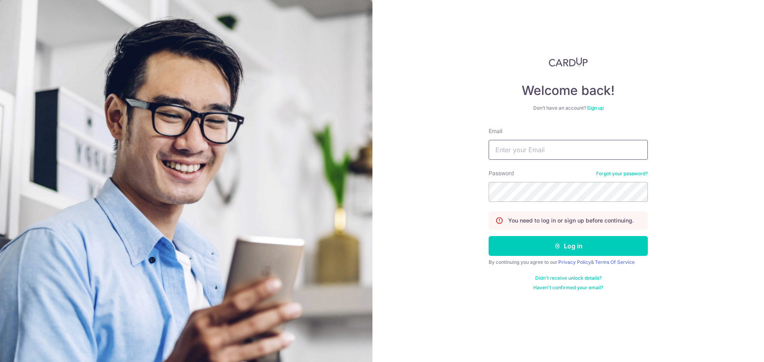
click at [515, 156] on input "Email" at bounding box center [567, 150] width 159 height 20
type input "kiongseng@gmail.com"
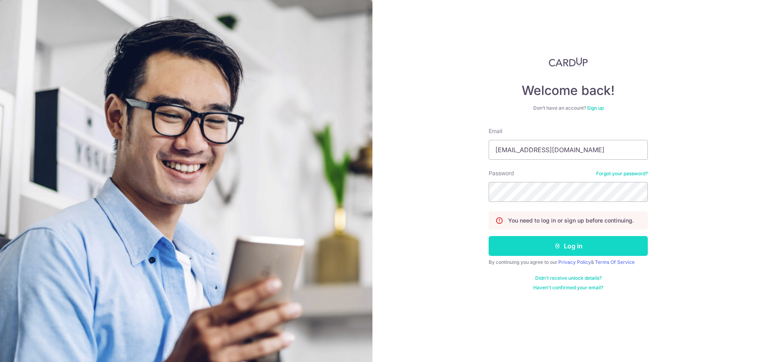
click at [546, 245] on button "Log in" at bounding box center [567, 246] width 159 height 20
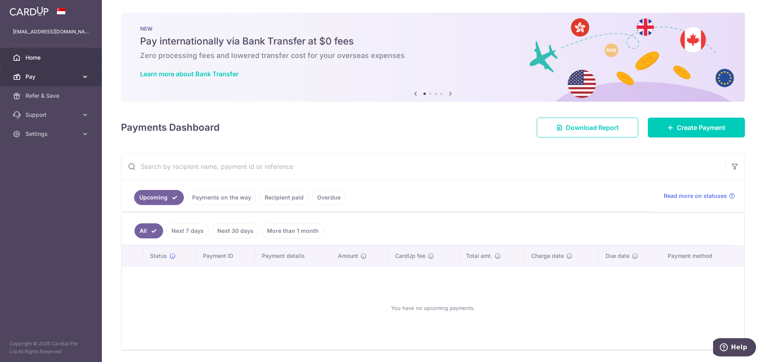
click at [96, 78] on link "Pay" at bounding box center [51, 76] width 102 height 19
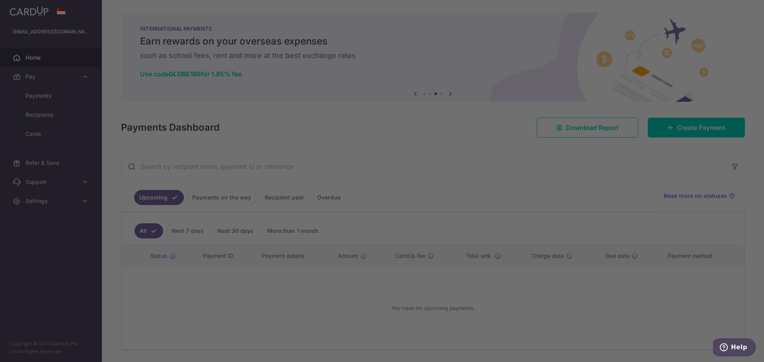
click at [517, 206] on div at bounding box center [385, 183] width 771 height 366
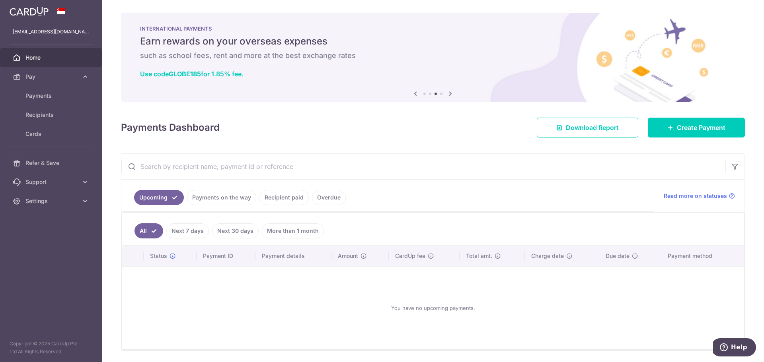
click at [449, 93] on icon at bounding box center [450, 94] width 10 height 10
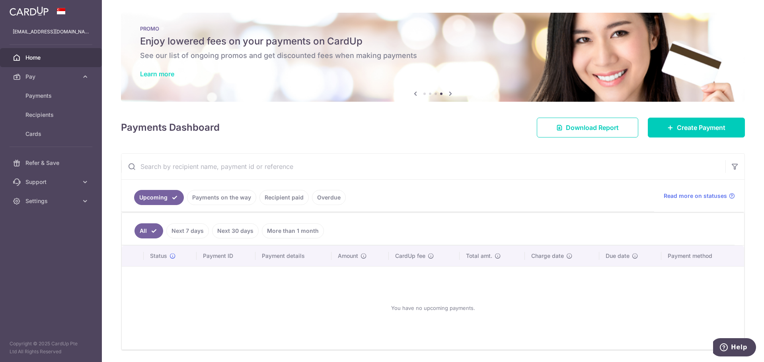
click at [166, 77] on link "Learn more" at bounding box center [157, 74] width 34 height 8
drag, startPoint x: 48, startPoint y: 93, endPoint x: 302, endPoint y: 143, distance: 259.0
click at [48, 94] on span "Payments" at bounding box center [51, 96] width 52 height 8
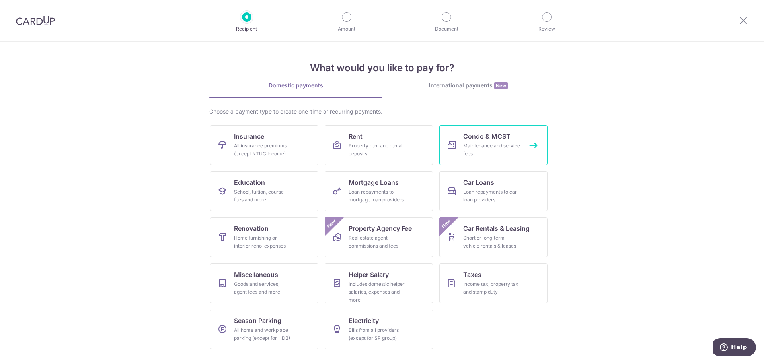
click at [466, 148] on div "Maintenance and service fees" at bounding box center [491, 150] width 57 height 16
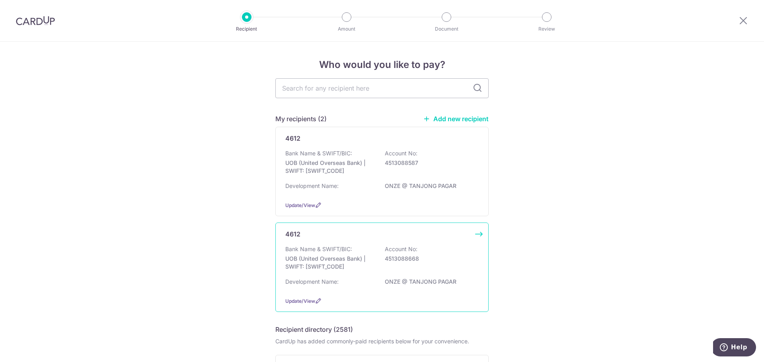
drag, startPoint x: 412, startPoint y: 261, endPoint x: 432, endPoint y: 253, distance: 21.9
click at [413, 262] on p "4513088668" at bounding box center [429, 259] width 89 height 8
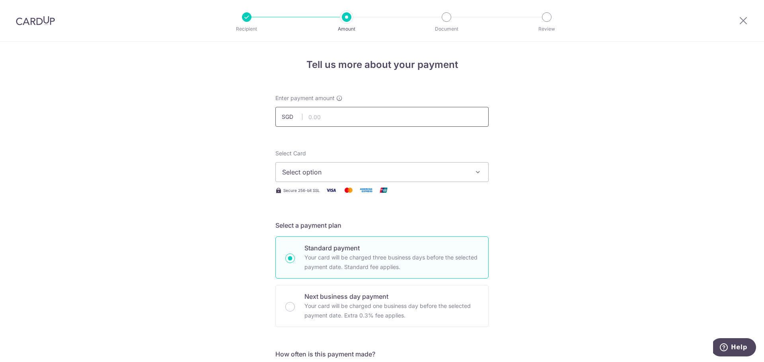
click at [333, 119] on input "text" at bounding box center [381, 117] width 213 height 20
type input "1,341.00"
click at [337, 172] on span "Select option" at bounding box center [374, 172] width 185 height 10
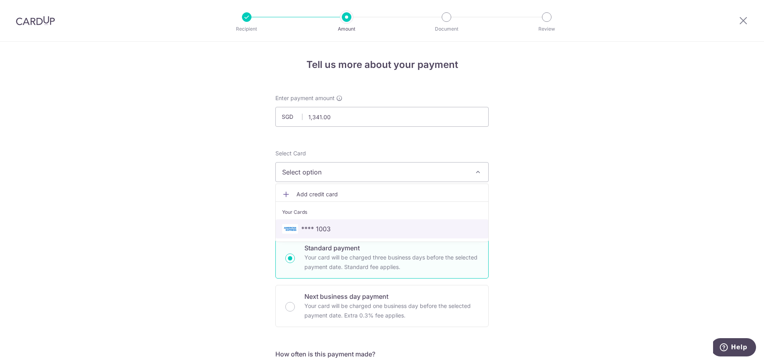
drag, startPoint x: 321, startPoint y: 224, endPoint x: 396, endPoint y: 214, distance: 76.2
click at [321, 224] on link "**** 1003" at bounding box center [382, 229] width 212 height 19
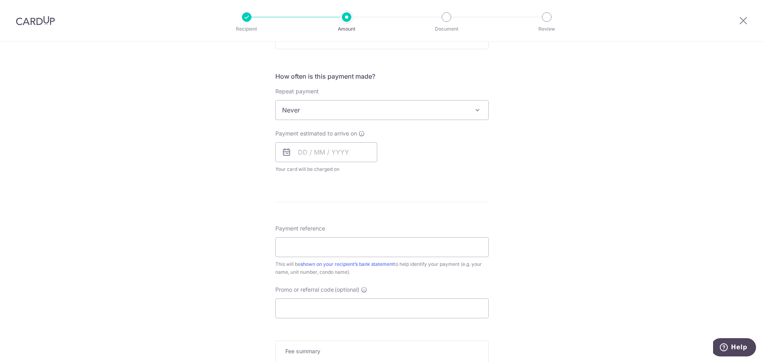
scroll to position [278, 0]
click at [317, 145] on input "text" at bounding box center [326, 152] width 102 height 20
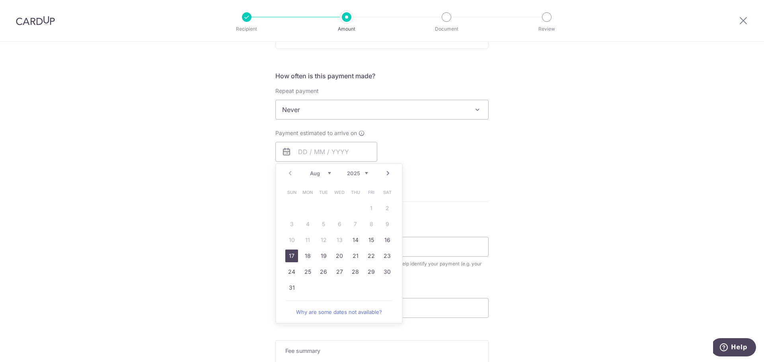
click at [293, 255] on link "17" at bounding box center [291, 256] width 13 height 13
type input "17/08/2025"
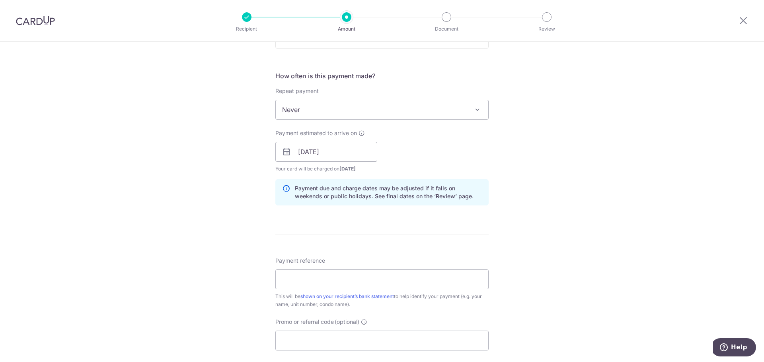
click at [450, 164] on div "Payment estimated to arrive on 17/08/2025 Prev Next Aug Sep Oct Nov Dec 2025 20…" at bounding box center [381, 151] width 223 height 44
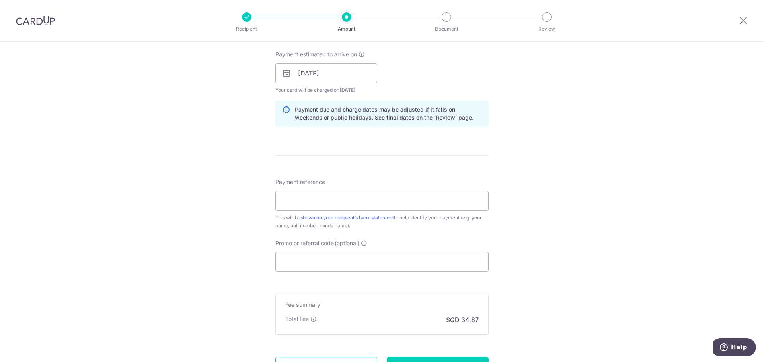
scroll to position [358, 0]
click at [417, 200] on input "Payment reference" at bounding box center [381, 200] width 213 height 20
type input "onze unit 1703"
click at [531, 249] on div "Tell us more about your payment Enter payment amount SGD 1,341.00 1341.00 Selec…" at bounding box center [382, 60] width 764 height 752
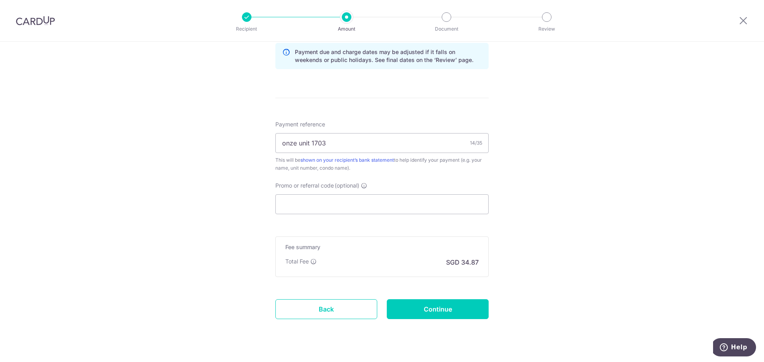
scroll to position [431, 0]
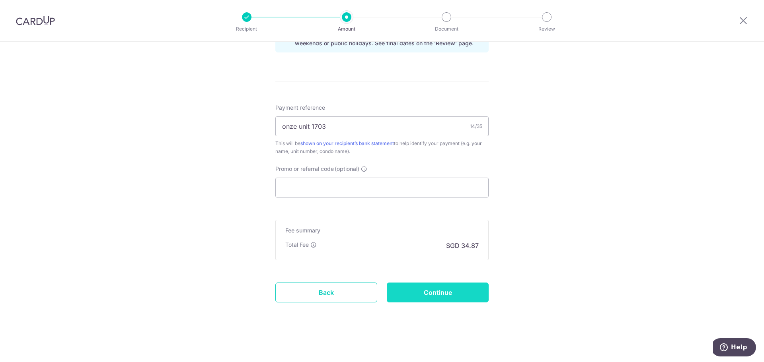
click at [441, 295] on input "Continue" at bounding box center [438, 293] width 102 height 20
type input "Create Schedule"
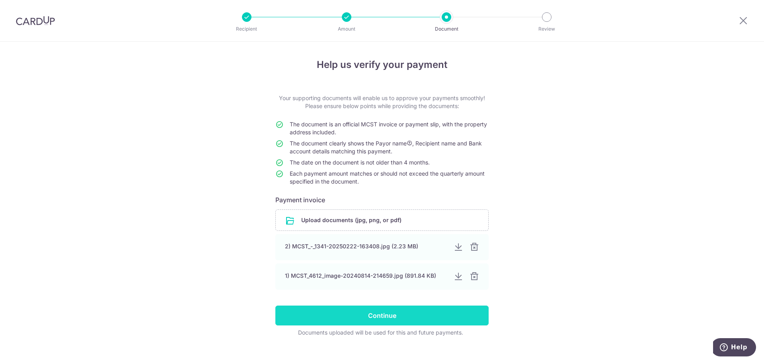
click at [419, 313] on input "Continue" at bounding box center [381, 316] width 213 height 20
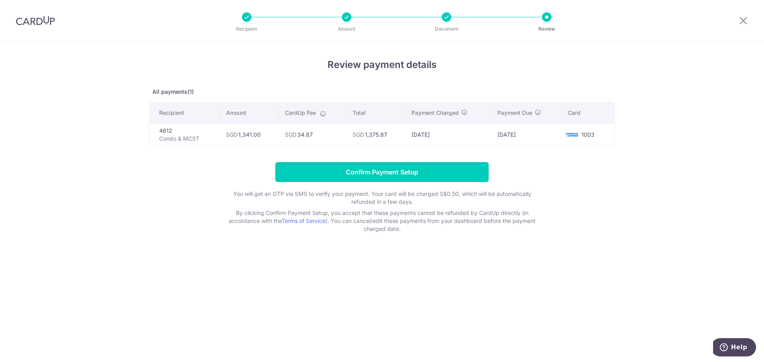
drag, startPoint x: 431, startPoint y: 176, endPoint x: 425, endPoint y: 176, distance: 6.4
click at [430, 177] on input "Confirm Payment Setup" at bounding box center [381, 172] width 213 height 20
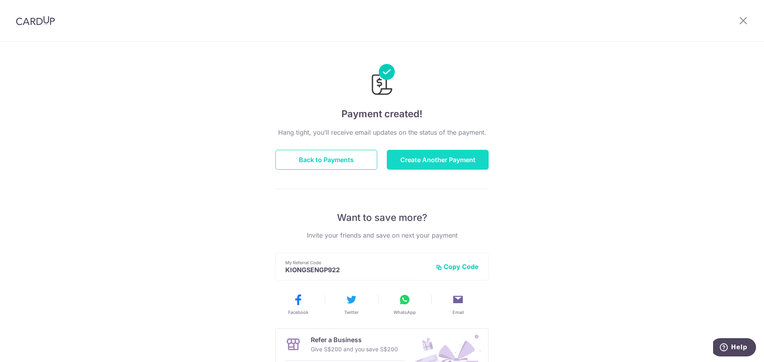
click at [452, 166] on button "Create Another Payment" at bounding box center [438, 160] width 102 height 20
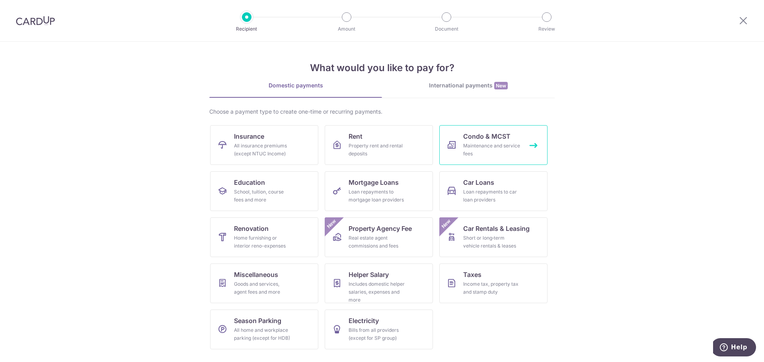
click at [488, 155] on div "Maintenance and service fees" at bounding box center [491, 150] width 57 height 16
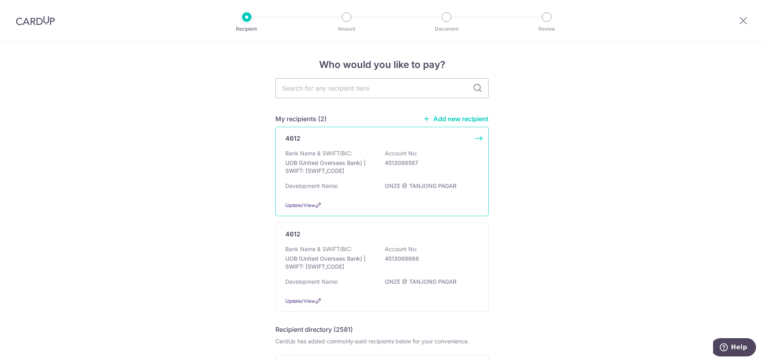
click at [439, 186] on p "ONZE @ TANJONG PAGAR" at bounding box center [429, 186] width 89 height 8
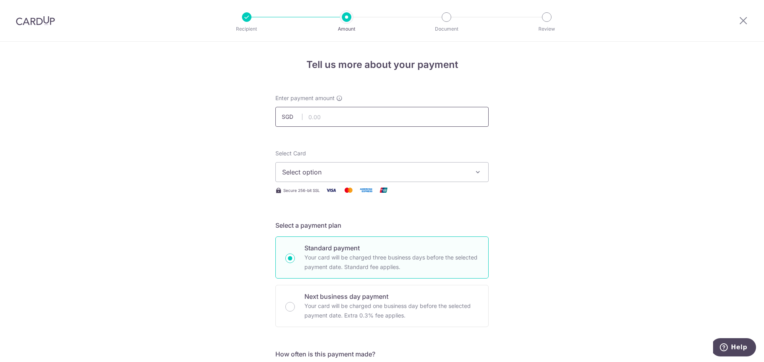
click at [339, 122] on input "text" at bounding box center [381, 117] width 213 height 20
type input "782.25"
click at [312, 172] on span "Select option" at bounding box center [374, 172] width 185 height 10
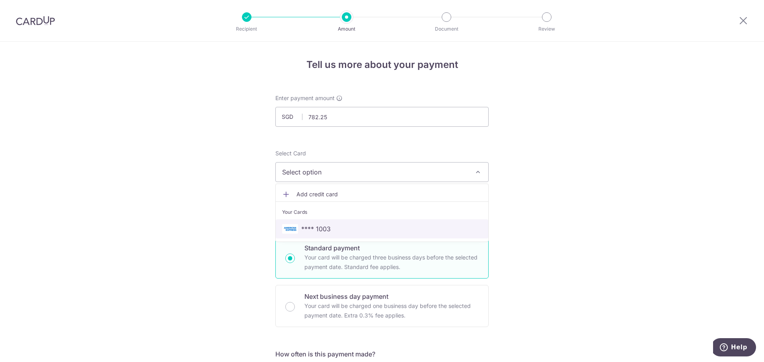
click at [321, 233] on span "**** 1003" at bounding box center [315, 229] width 29 height 10
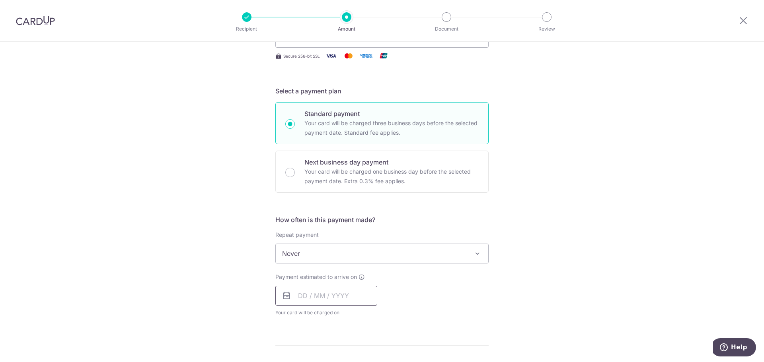
scroll to position [159, 0]
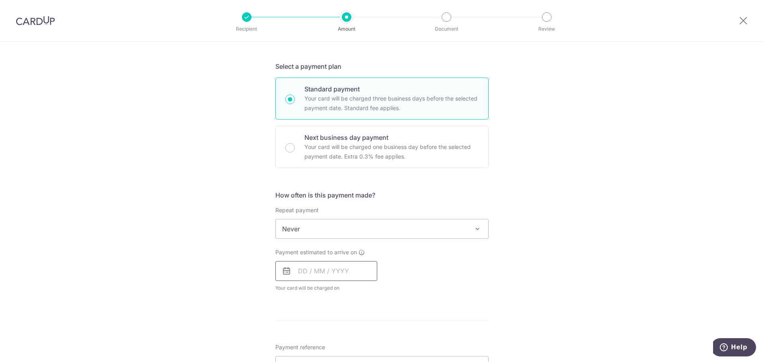
click at [308, 278] on input "text" at bounding box center [326, 271] width 102 height 20
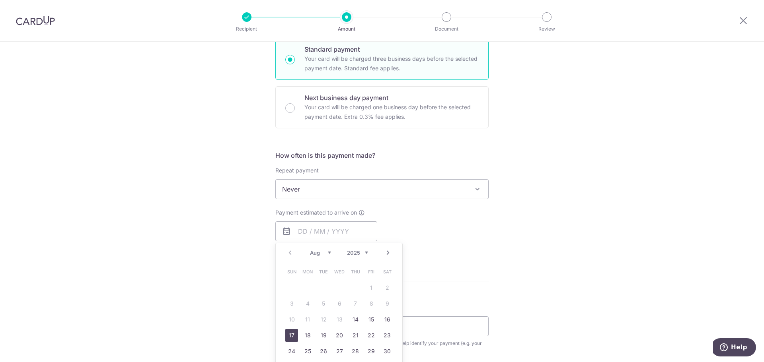
click at [291, 334] on link "17" at bounding box center [291, 335] width 13 height 13
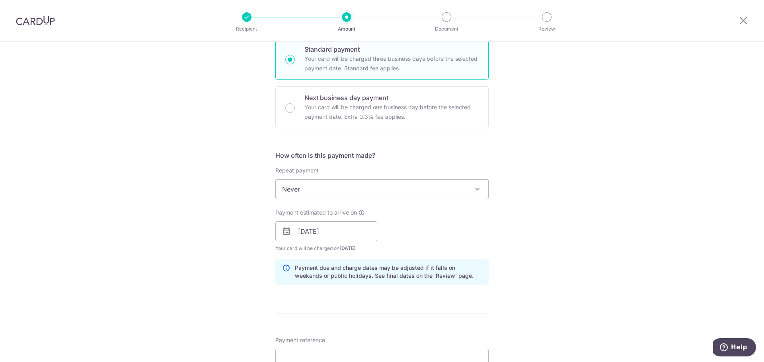
click at [466, 233] on div "Payment estimated to arrive on 17/08/2025 Prev Next Aug Sep Oct Nov Dec 2025 20…" at bounding box center [381, 231] width 223 height 44
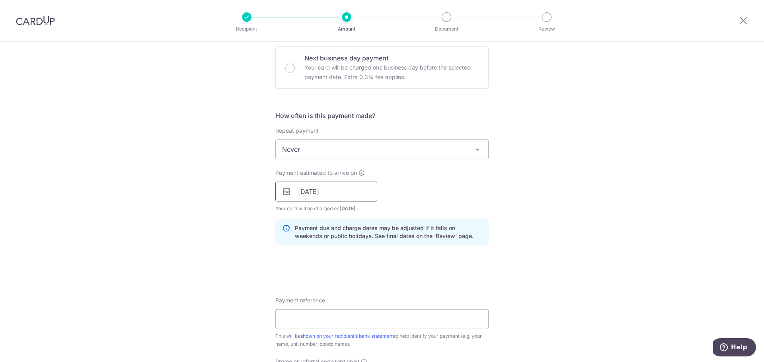
click at [352, 189] on input "17/08/2025" at bounding box center [326, 192] width 102 height 20
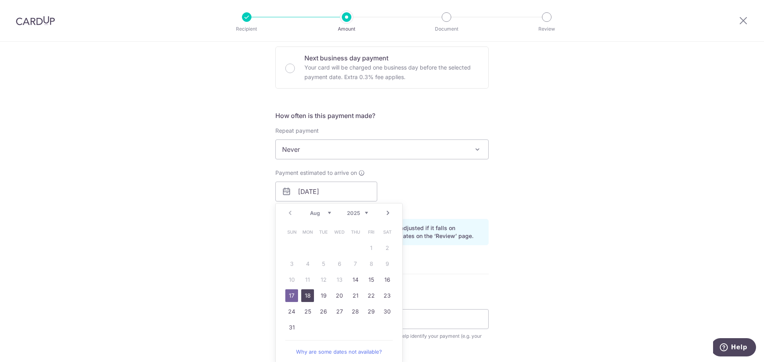
click at [302, 294] on link "18" at bounding box center [307, 295] width 13 height 13
type input "18/08/2025"
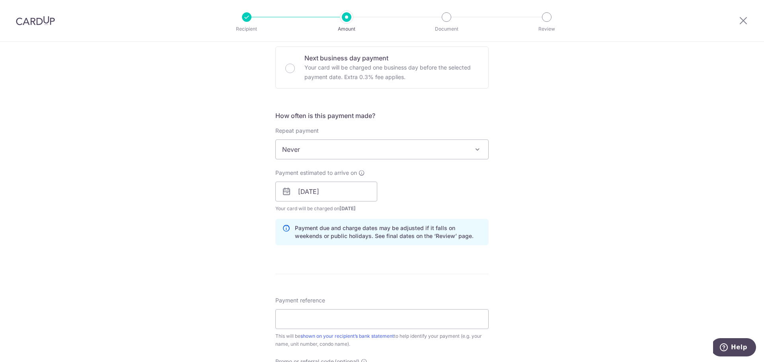
click at [429, 205] on div "Payment estimated to arrive on 18/08/2025 Prev Next Aug Sep Oct Nov Dec 2025 20…" at bounding box center [381, 191] width 223 height 44
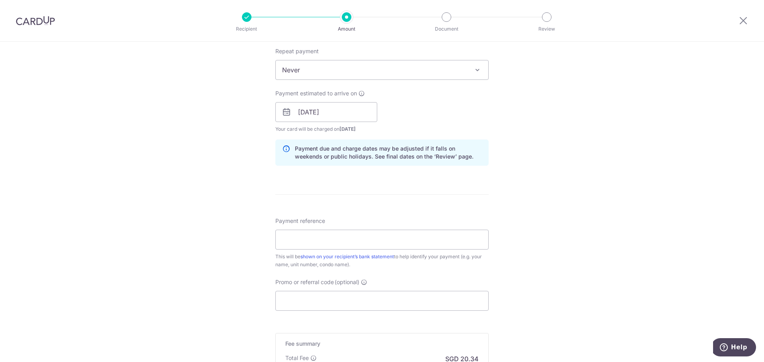
scroll to position [358, 0]
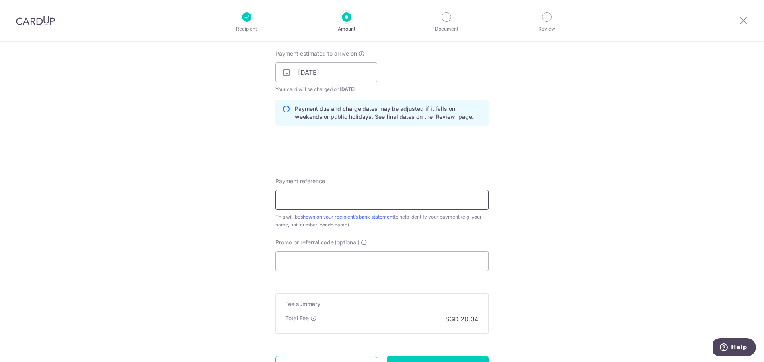
click at [379, 192] on input "Payment reference" at bounding box center [381, 200] width 213 height 20
type input "onze unit 1703"
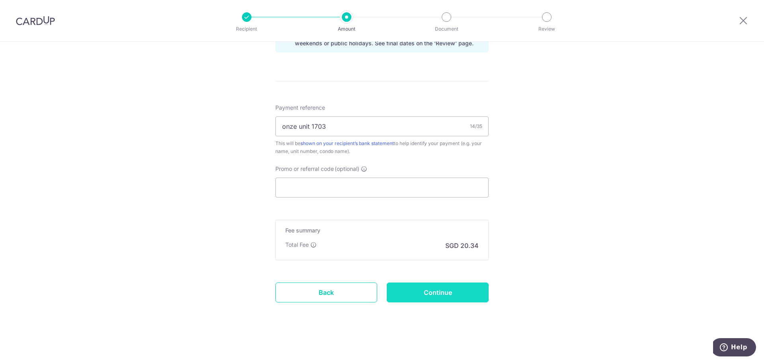
click at [437, 289] on input "Continue" at bounding box center [438, 293] width 102 height 20
type input "Create Schedule"
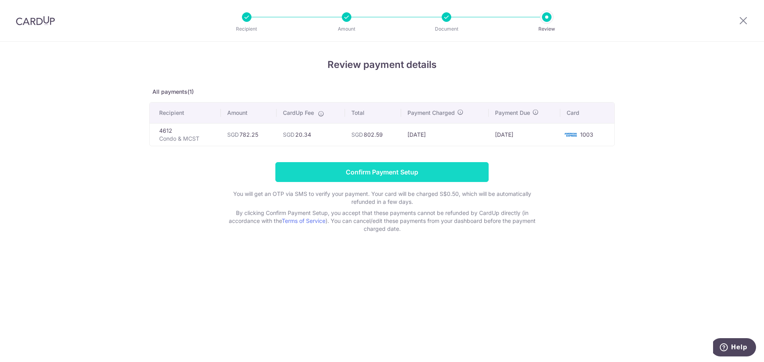
click at [439, 165] on input "Confirm Payment Setup" at bounding box center [381, 172] width 213 height 20
